Goal: Task Accomplishment & Management: Manage account settings

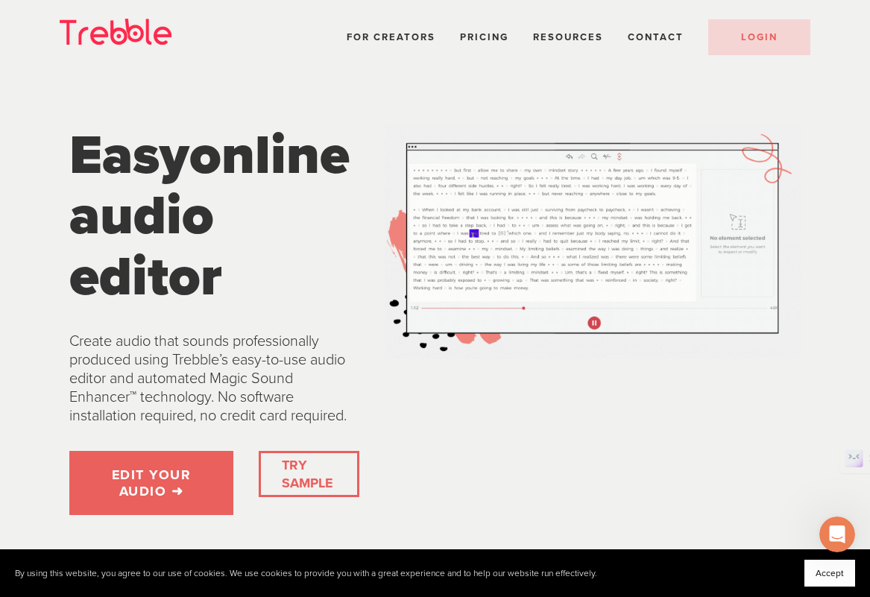
click at [671, 80] on div at bounding box center [592, 94] width 441 height 38
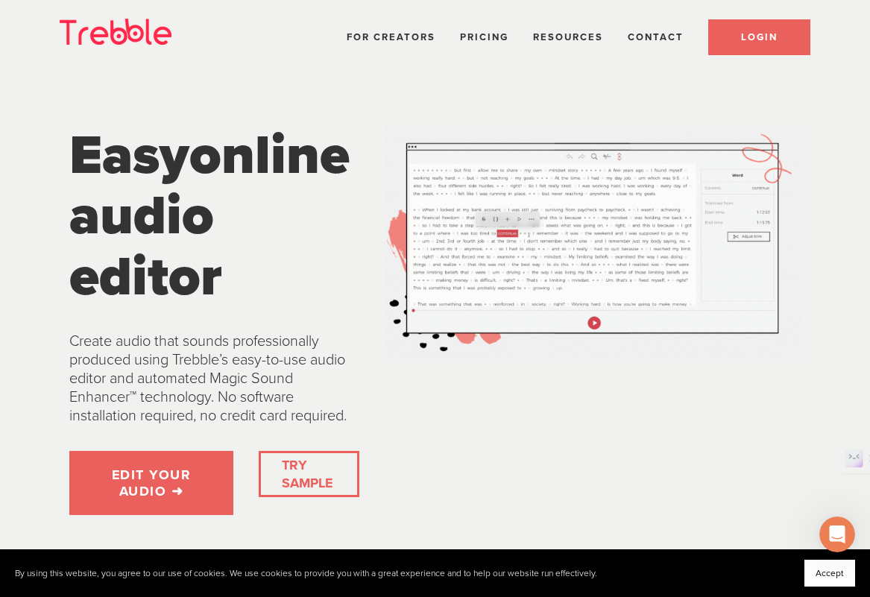
click at [744, 39] on span "LOGIN" at bounding box center [759, 37] width 37 height 12
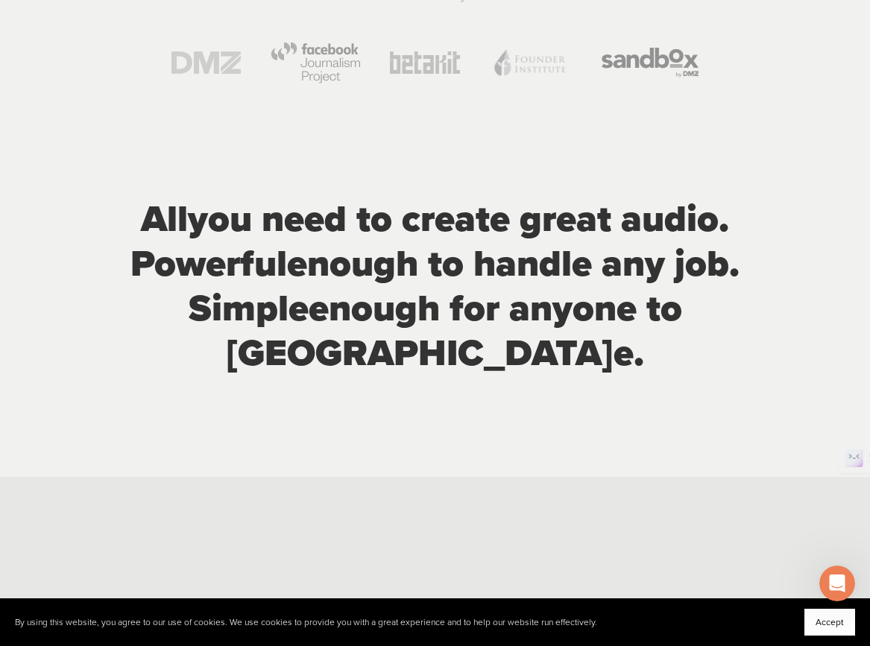
scroll to position [612, 0]
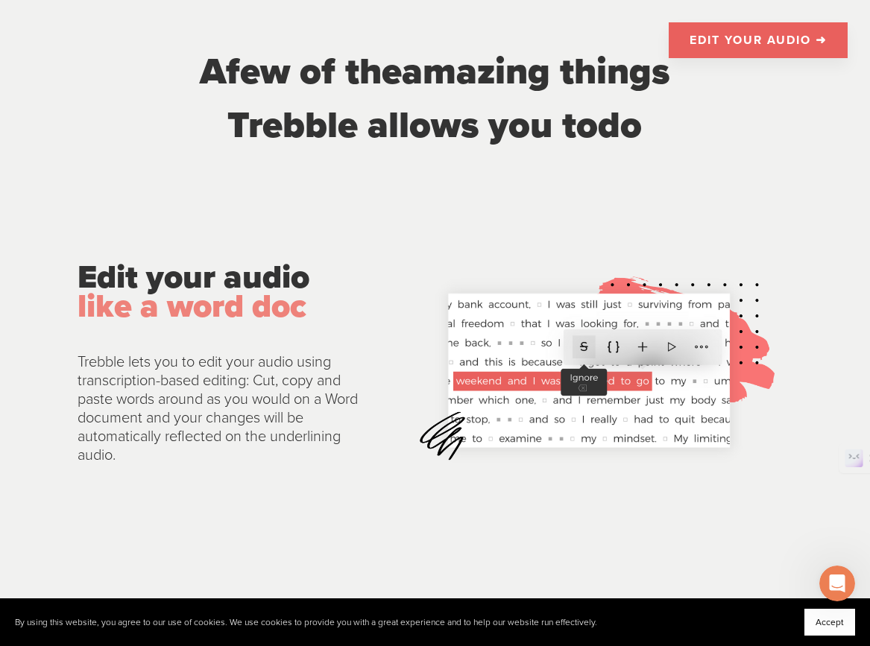
scroll to position [1753, 0]
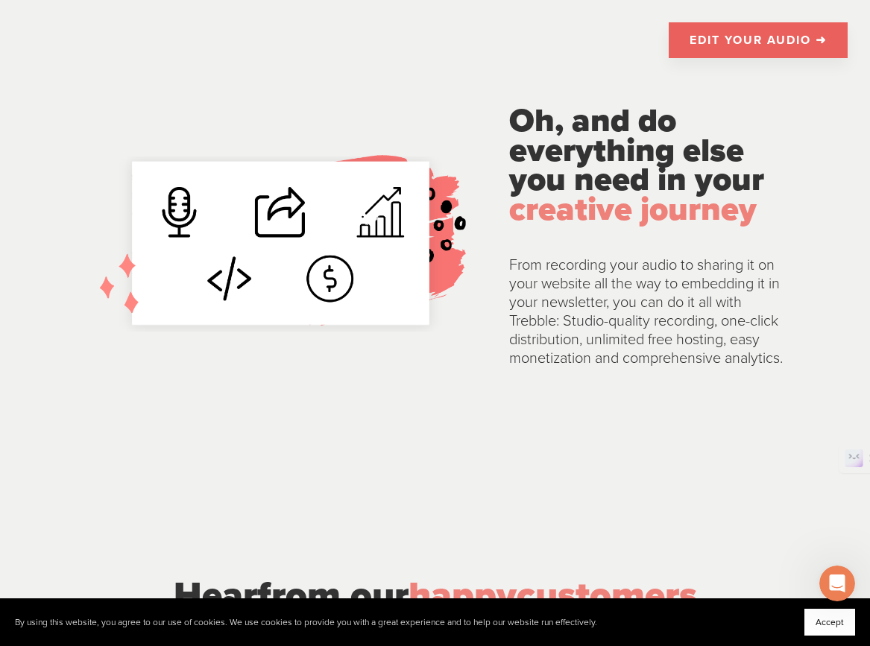
scroll to position [3038, 0]
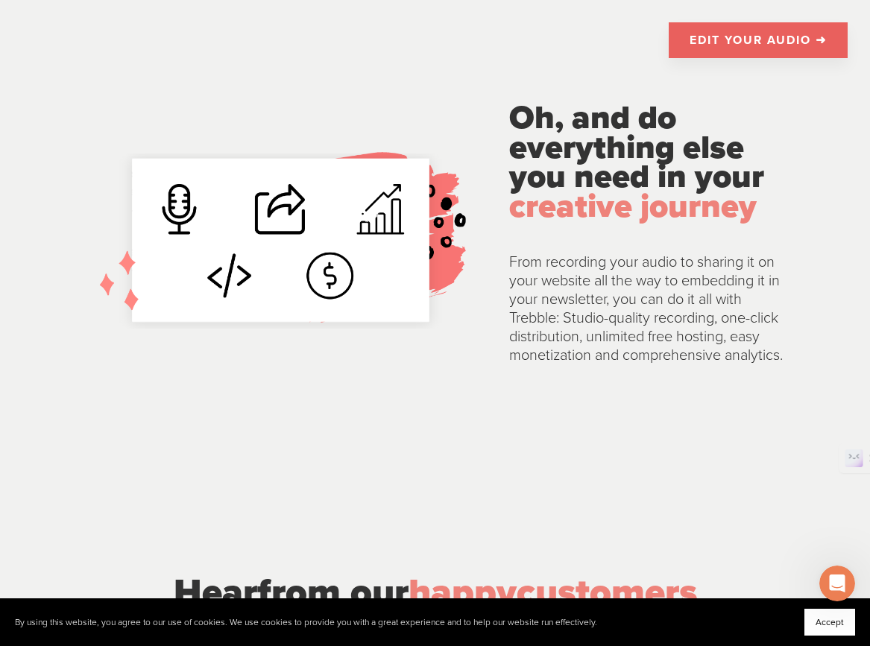
click at [820, 596] on span "Accept" at bounding box center [829, 622] width 28 height 10
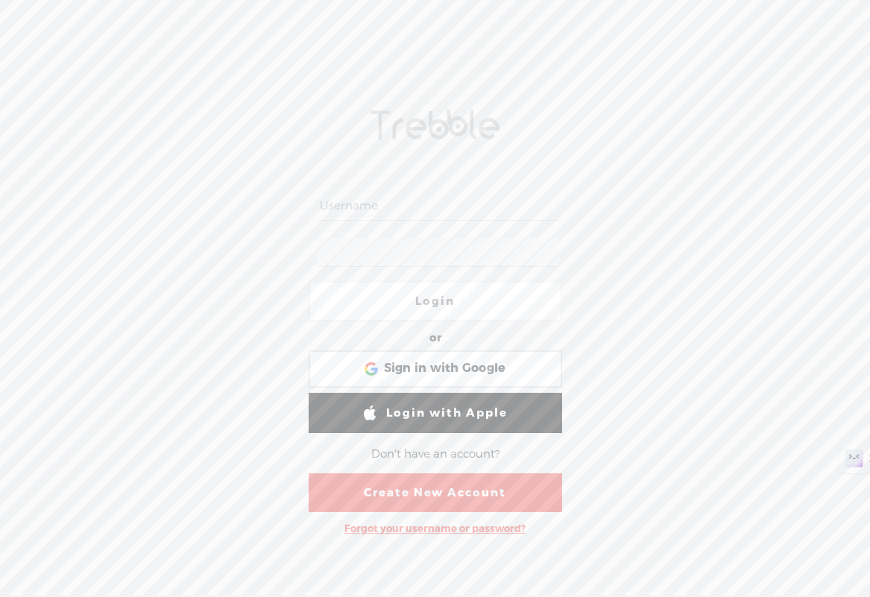
click at [406, 205] on input "text" at bounding box center [438, 205] width 242 height 29
type input "[PERSON_NAME][EMAIL_ADDRESS][DOMAIN_NAME]"
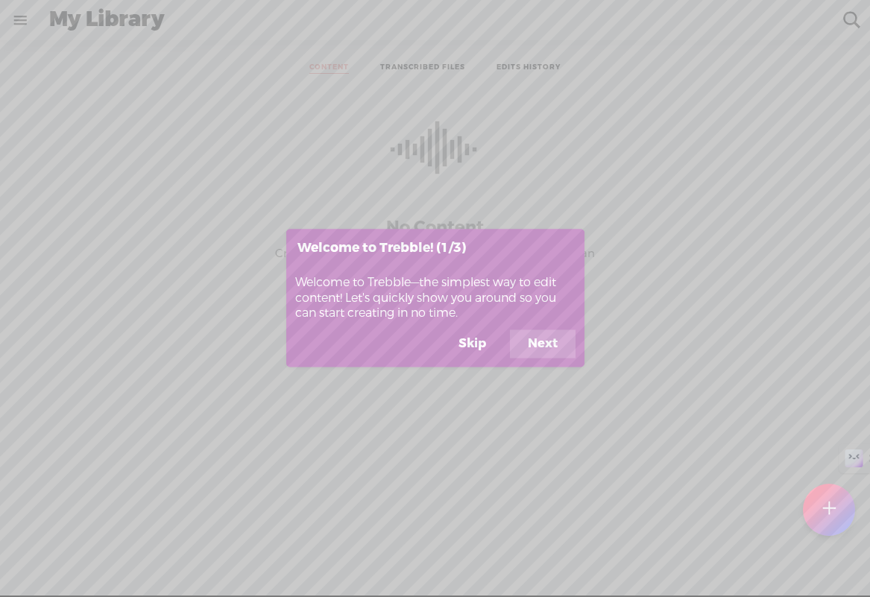
click at [554, 346] on button "Next" at bounding box center [543, 344] width 66 height 28
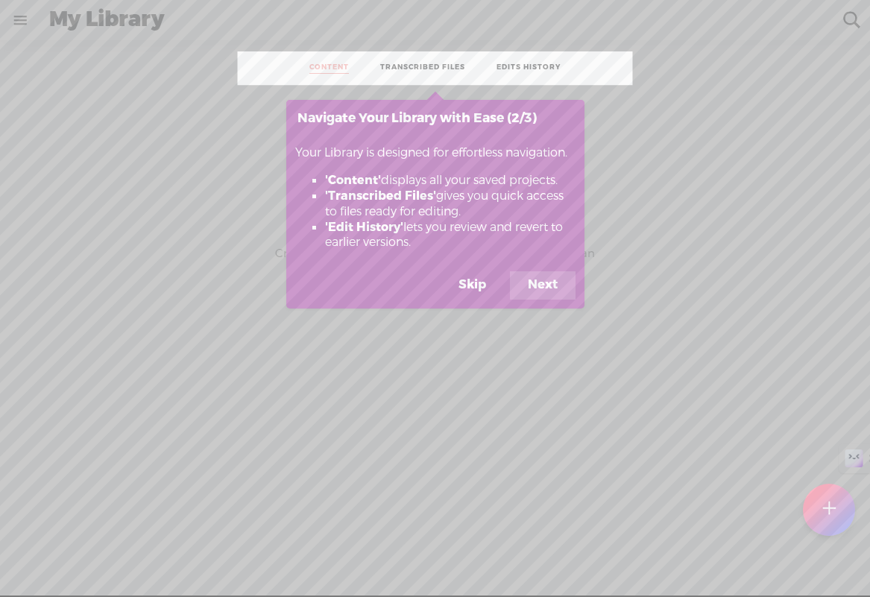
click at [545, 300] on button "Next" at bounding box center [543, 285] width 66 height 28
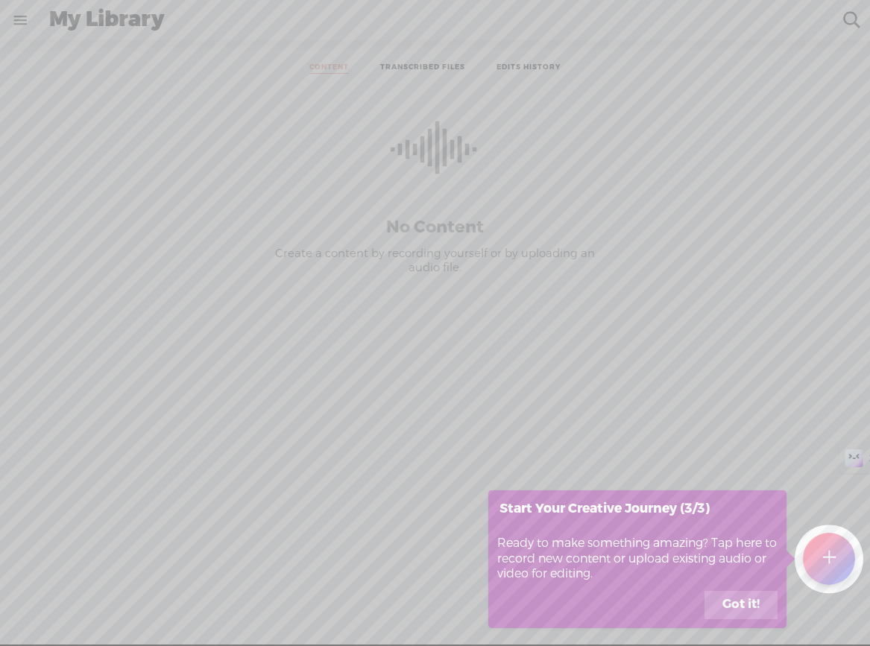
click at [744, 596] on button "Got it!" at bounding box center [740, 605] width 73 height 28
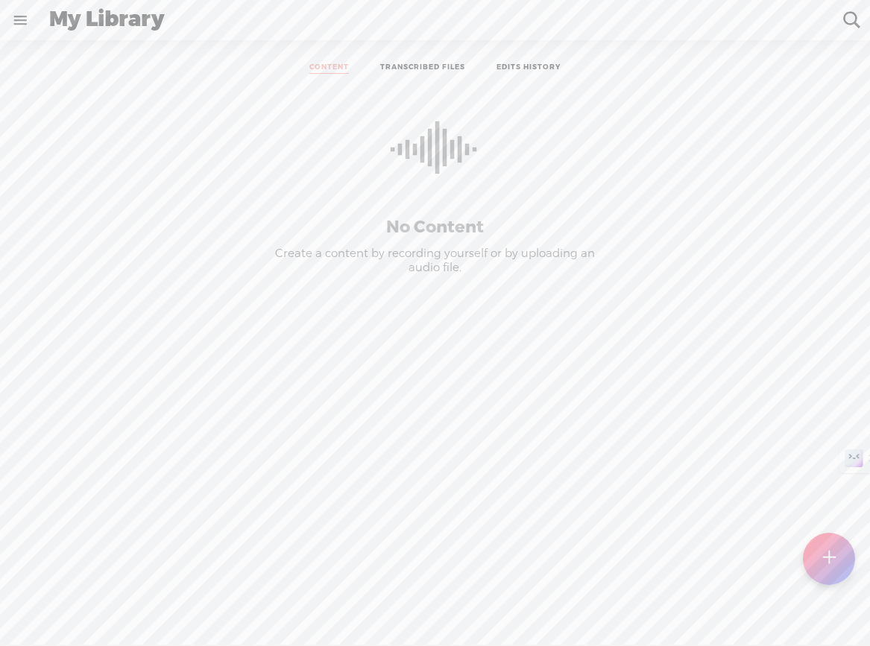
click at [19, 20] on link at bounding box center [20, 20] width 39 height 39
click at [98, 596] on div "SETTINGS" at bounding box center [80, 611] width 59 height 13
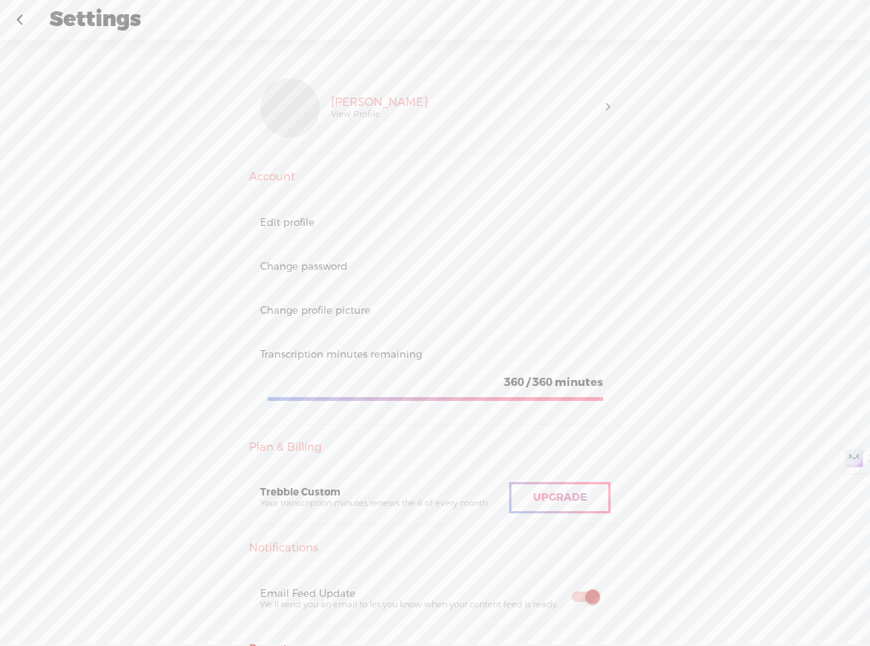
click at [26, 19] on link at bounding box center [19, 20] width 37 height 39
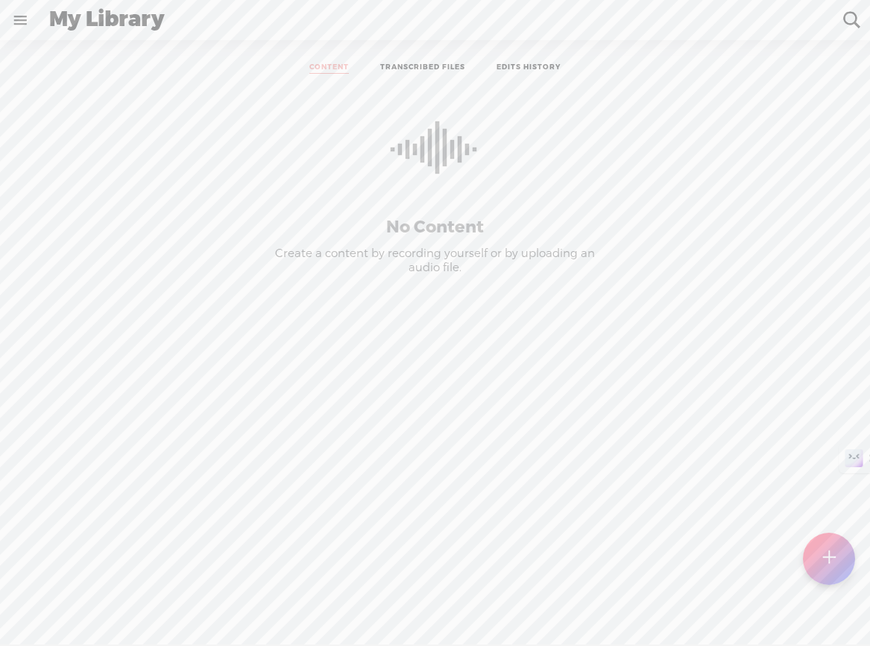
click at [25, 19] on link at bounding box center [20, 20] width 39 height 39
click at [320, 107] on body "You have 360 minutes of transcription remaining. Upgrade to increase your limit…" at bounding box center [435, 322] width 870 height 645
